Goal: Task Accomplishment & Management: Complete application form

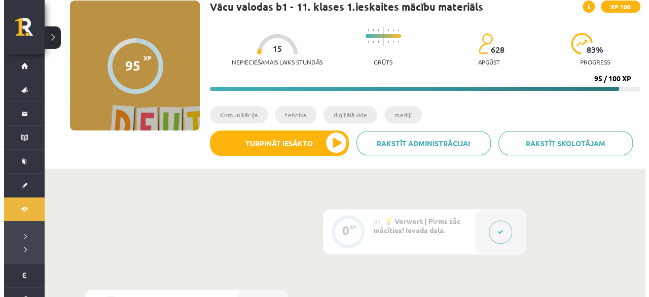
scroll to position [101, 0]
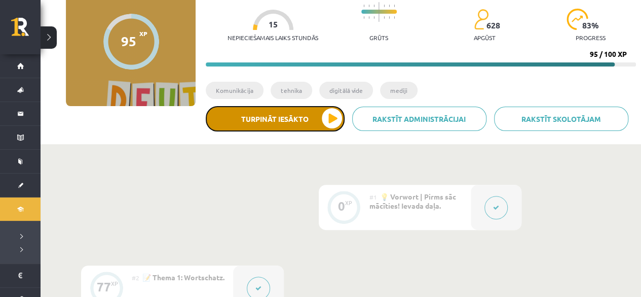
click at [321, 120] on button "Turpināt iesākto" at bounding box center [275, 118] width 139 height 25
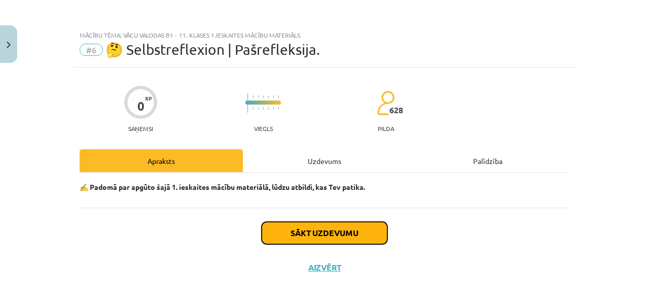
click at [323, 240] on button "Sākt uzdevumu" at bounding box center [325, 233] width 126 height 22
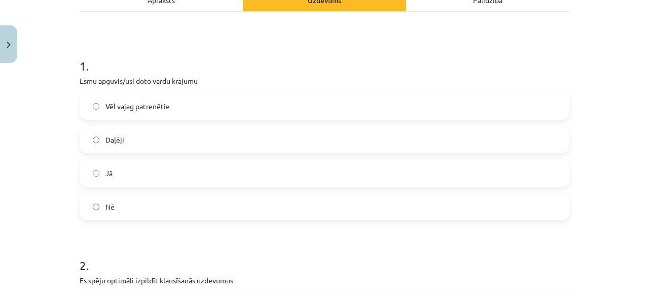
scroll to position [164, 0]
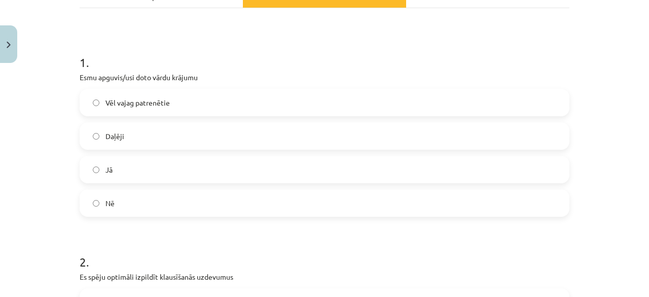
click at [143, 102] on span "Vēl vajag patrenētie" at bounding box center [137, 102] width 64 height 11
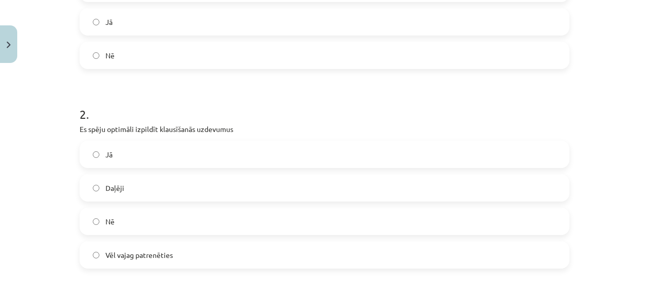
scroll to position [316, 0]
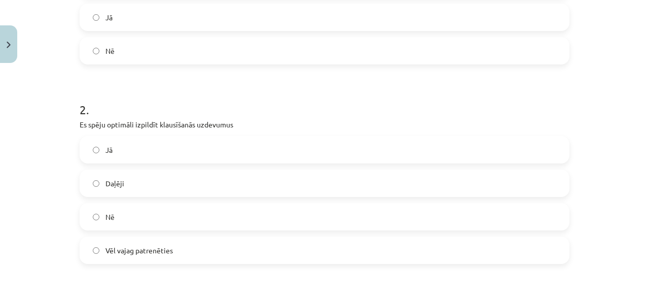
click at [152, 203] on div "Nē" at bounding box center [325, 216] width 490 height 27
click at [154, 207] on label "Nē" at bounding box center [325, 216] width 488 height 25
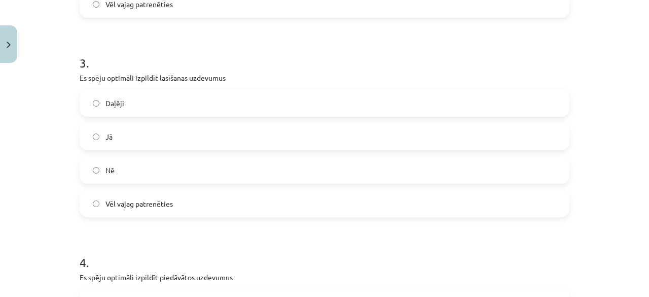
scroll to position [570, 0]
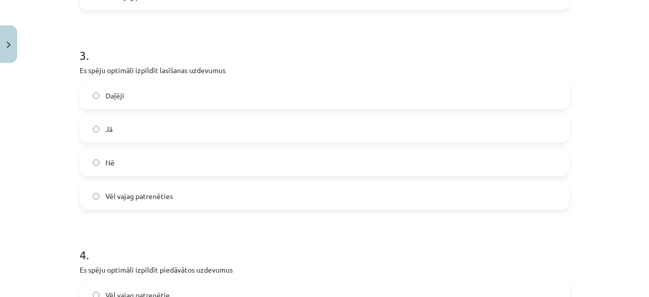
click at [116, 192] on span "Vēl vajag patrenēties" at bounding box center [138, 196] width 67 height 11
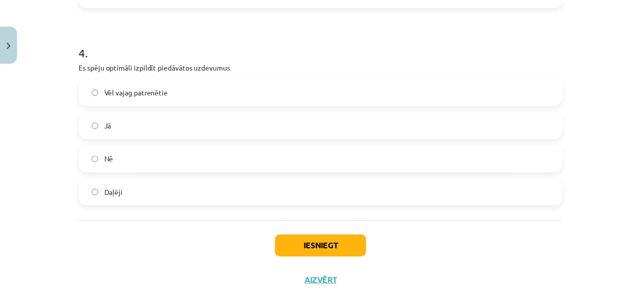
scroll to position [772, 0]
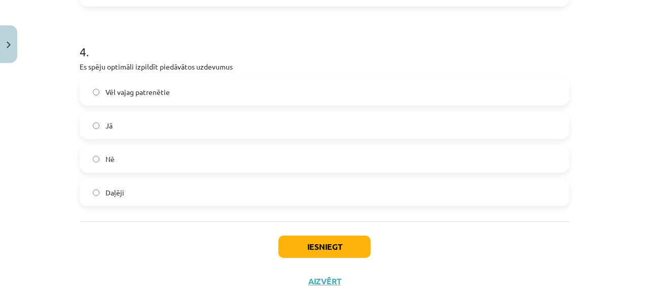
click at [187, 94] on label "Vēl vajag patrenētie" at bounding box center [325, 91] width 488 height 25
click at [326, 241] on button "Iesniegt" at bounding box center [324, 246] width 92 height 22
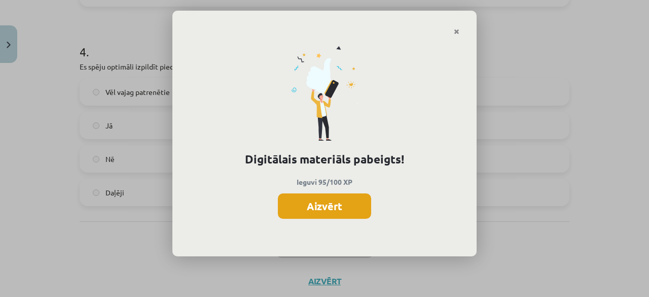
click at [300, 209] on button "Aizvērt" at bounding box center [324, 205] width 93 height 25
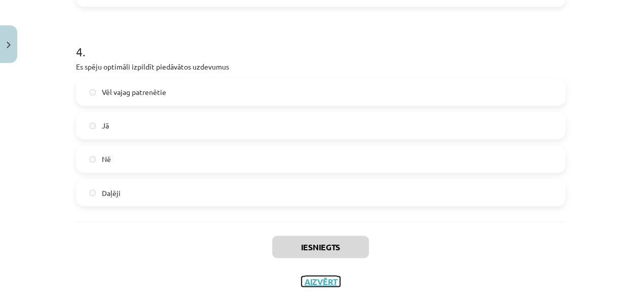
click at [322, 277] on button "Aizvērt" at bounding box center [321, 281] width 39 height 10
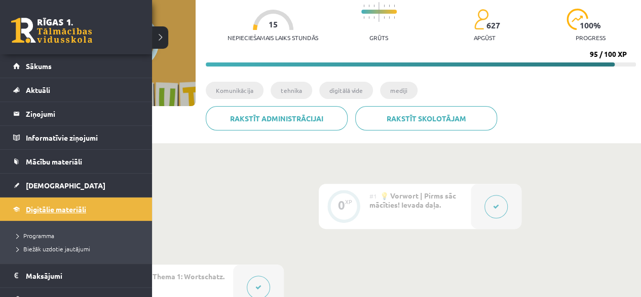
click at [35, 208] on span "Digitālie materiāli" at bounding box center [56, 208] width 60 height 9
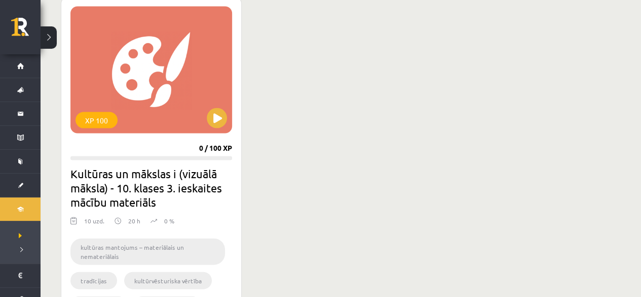
scroll to position [1014, 0]
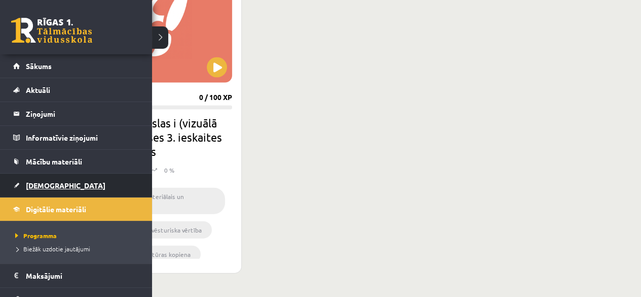
click at [61, 182] on link "[DEMOGRAPHIC_DATA]" at bounding box center [76, 184] width 126 height 23
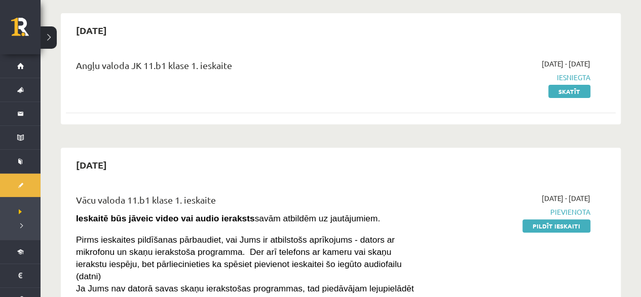
scroll to position [101, 0]
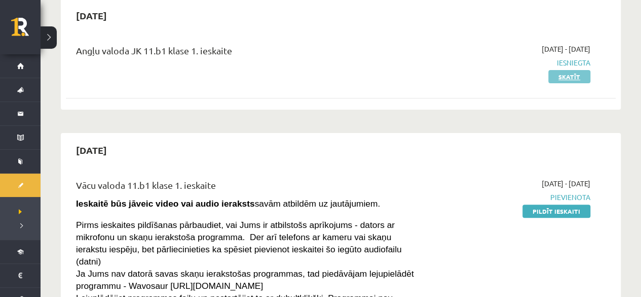
click at [549, 81] on div "[DATE] - [DATE] Iesniegta Skatīt" at bounding box center [510, 63] width 176 height 38
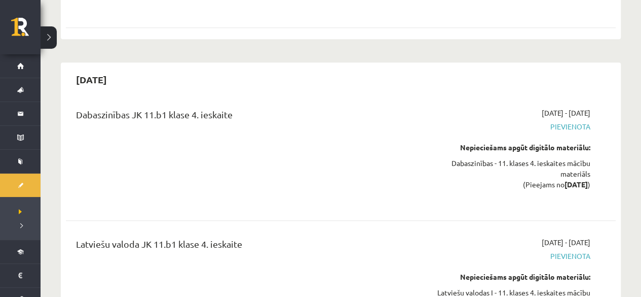
scroll to position [8360, 0]
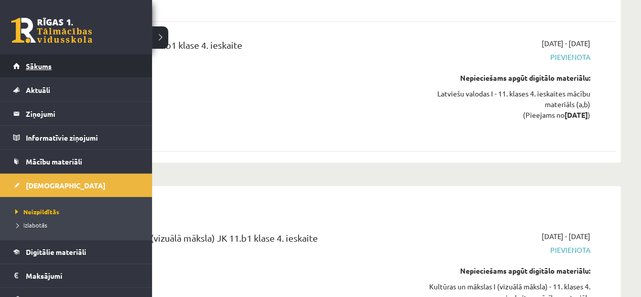
click at [26, 67] on span "Sākums" at bounding box center [39, 65] width 26 height 9
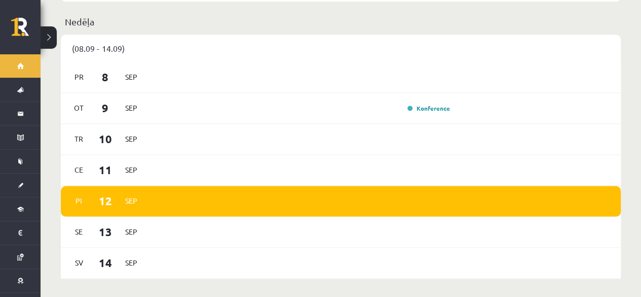
scroll to position [558, 0]
